Goal: Task Accomplishment & Management: Manage account settings

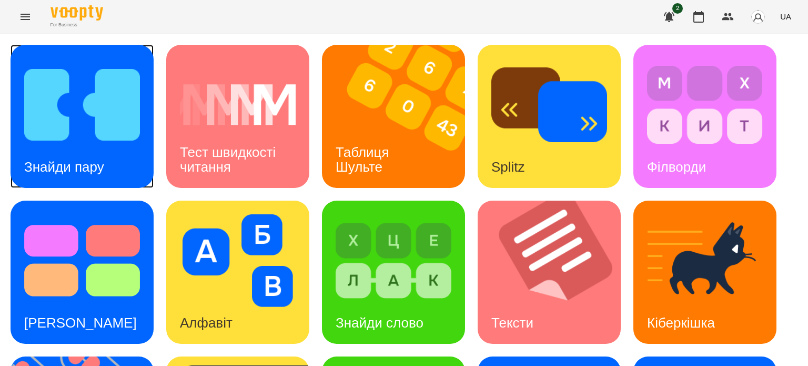
click at [75, 117] on img at bounding box center [82, 104] width 116 height 93
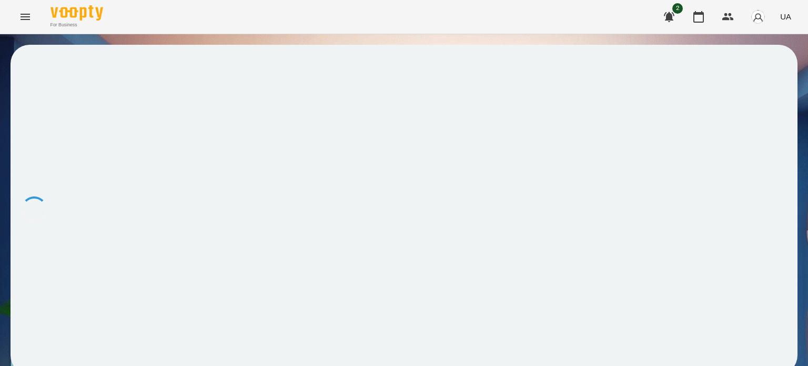
click at [74, 116] on div at bounding box center [404, 209] width 787 height 329
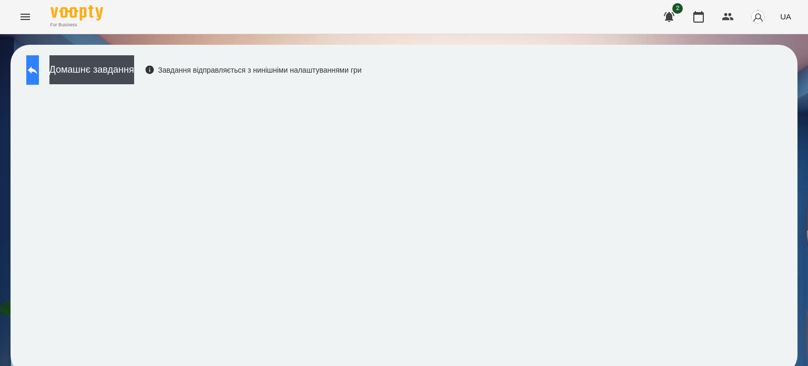
click at [38, 64] on icon at bounding box center [32, 70] width 13 height 13
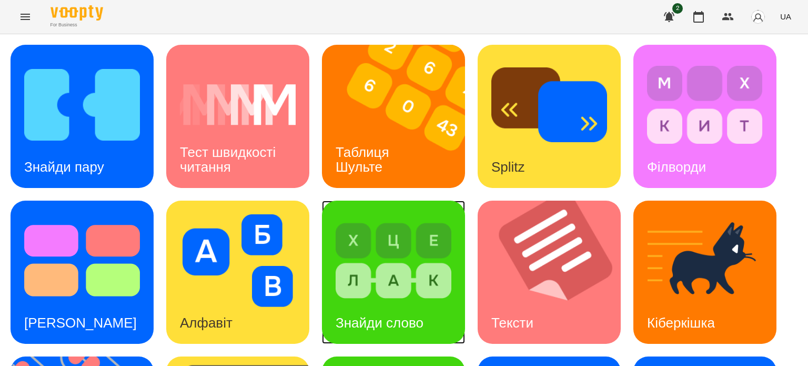
click at [408, 258] on img at bounding box center [394, 260] width 116 height 93
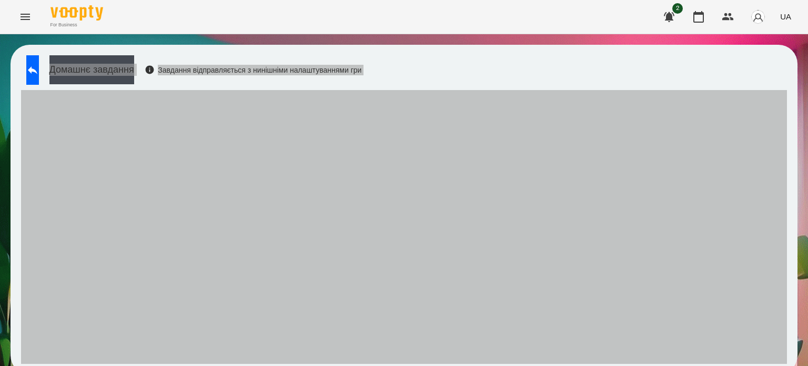
drag, startPoint x: 780, startPoint y: 148, endPoint x: 319, endPoint y: 294, distance: 484.0
click at [298, 204] on div "Домашнє завдання Завдання відправляється з нинішніми налаштуваннями гри" at bounding box center [404, 209] width 787 height 329
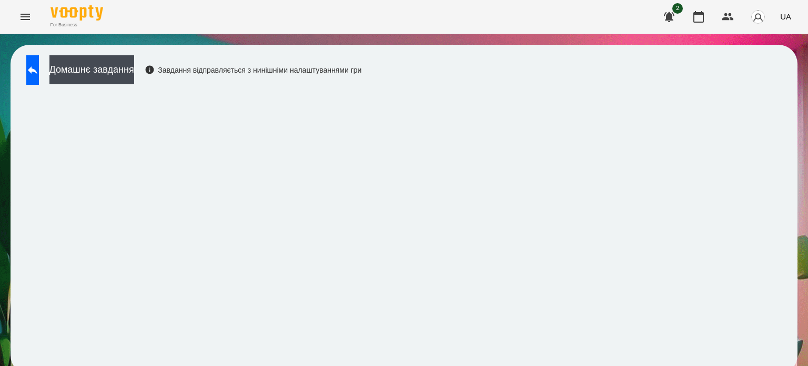
click at [808, 21] on div "For Business 2 UA" at bounding box center [404, 17] width 808 height 34
click at [37, 67] on icon at bounding box center [32, 70] width 13 height 13
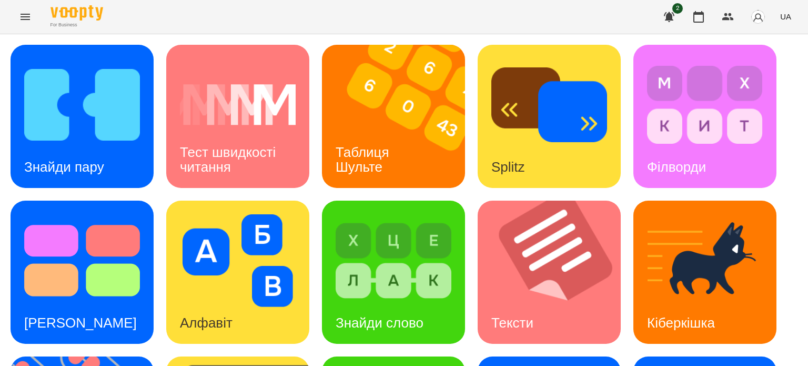
scroll to position [89, 0]
click at [760, 214] on img at bounding box center [705, 260] width 116 height 93
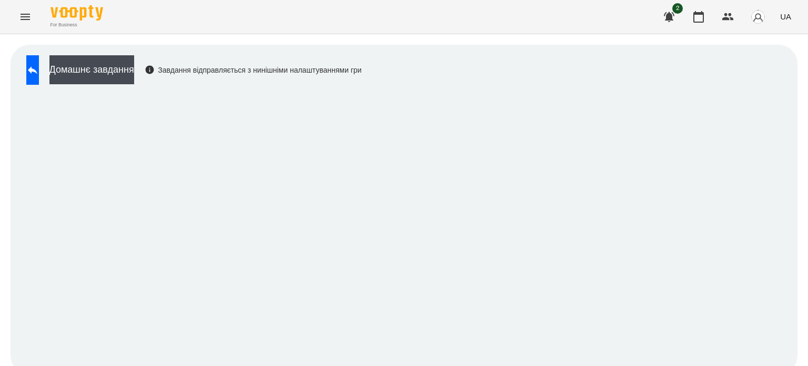
scroll to position [8, 0]
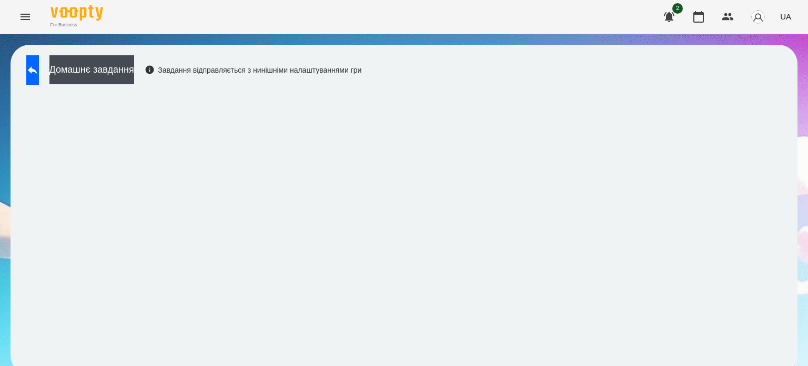
click at [792, 158] on div "Домашнє завдання Завдання відправляється з нинішніми налаштуваннями гри" at bounding box center [404, 209] width 808 height 350
click at [792, 157] on div "Домашнє завдання Завдання відправляється з нинішніми налаштуваннями гри" at bounding box center [404, 209] width 808 height 350
click at [34, 56] on button at bounding box center [32, 69] width 13 height 29
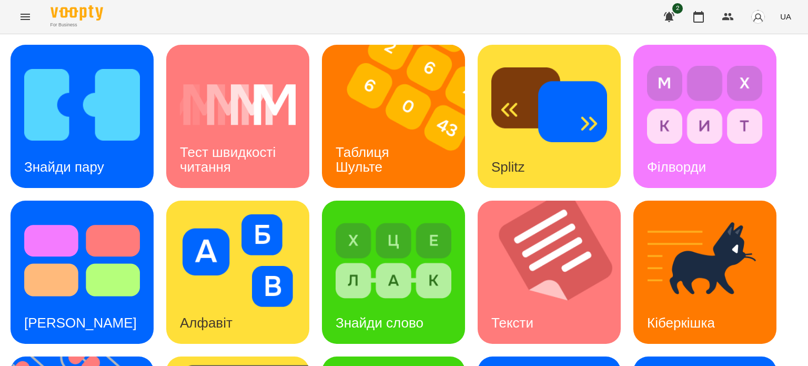
scroll to position [61, 0]
click at [691, 214] on img at bounding box center [705, 260] width 116 height 93
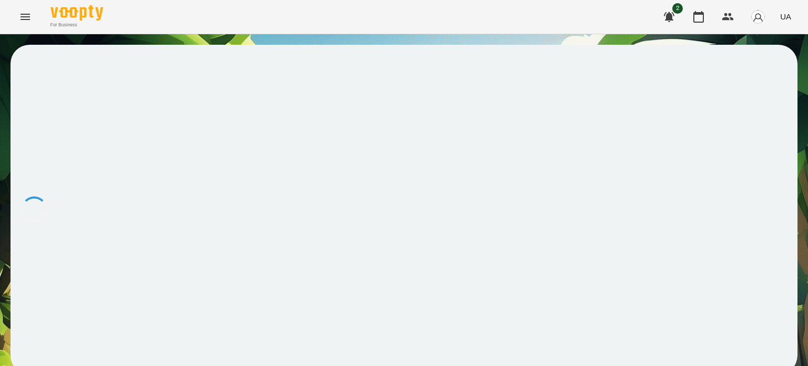
click at [691, 206] on div at bounding box center [404, 209] width 787 height 329
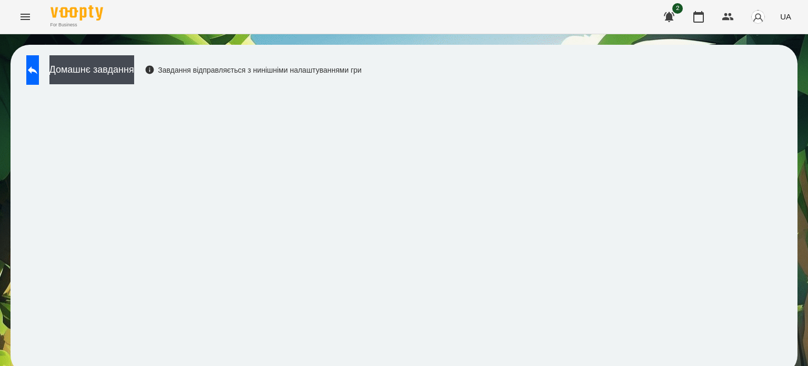
scroll to position [8, 0]
click at [38, 64] on icon at bounding box center [32, 70] width 13 height 13
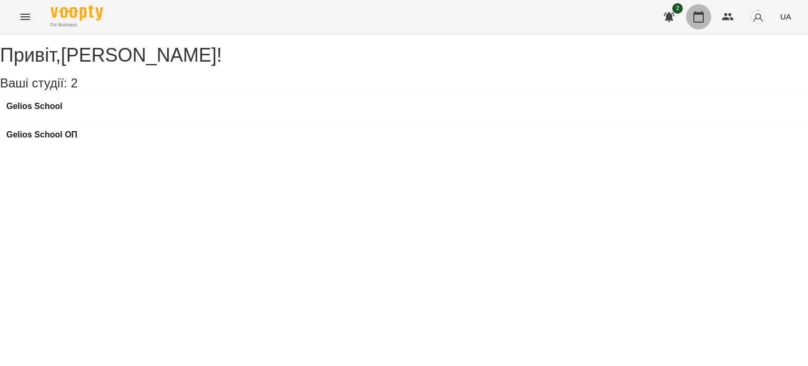
click at [697, 14] on icon "button" at bounding box center [699, 17] width 11 height 12
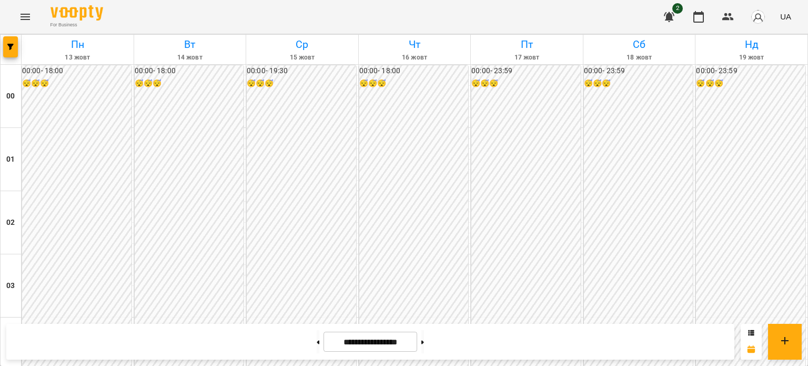
scroll to position [1261, 0]
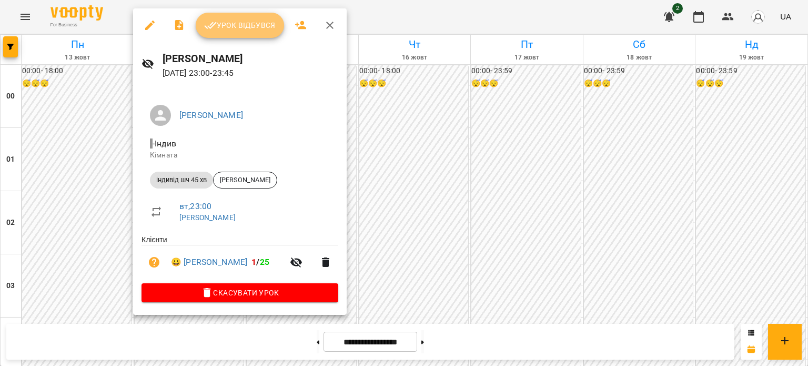
click at [245, 19] on span "Урок відбувся" at bounding box center [240, 25] width 72 height 13
